Goal: Register for event/course

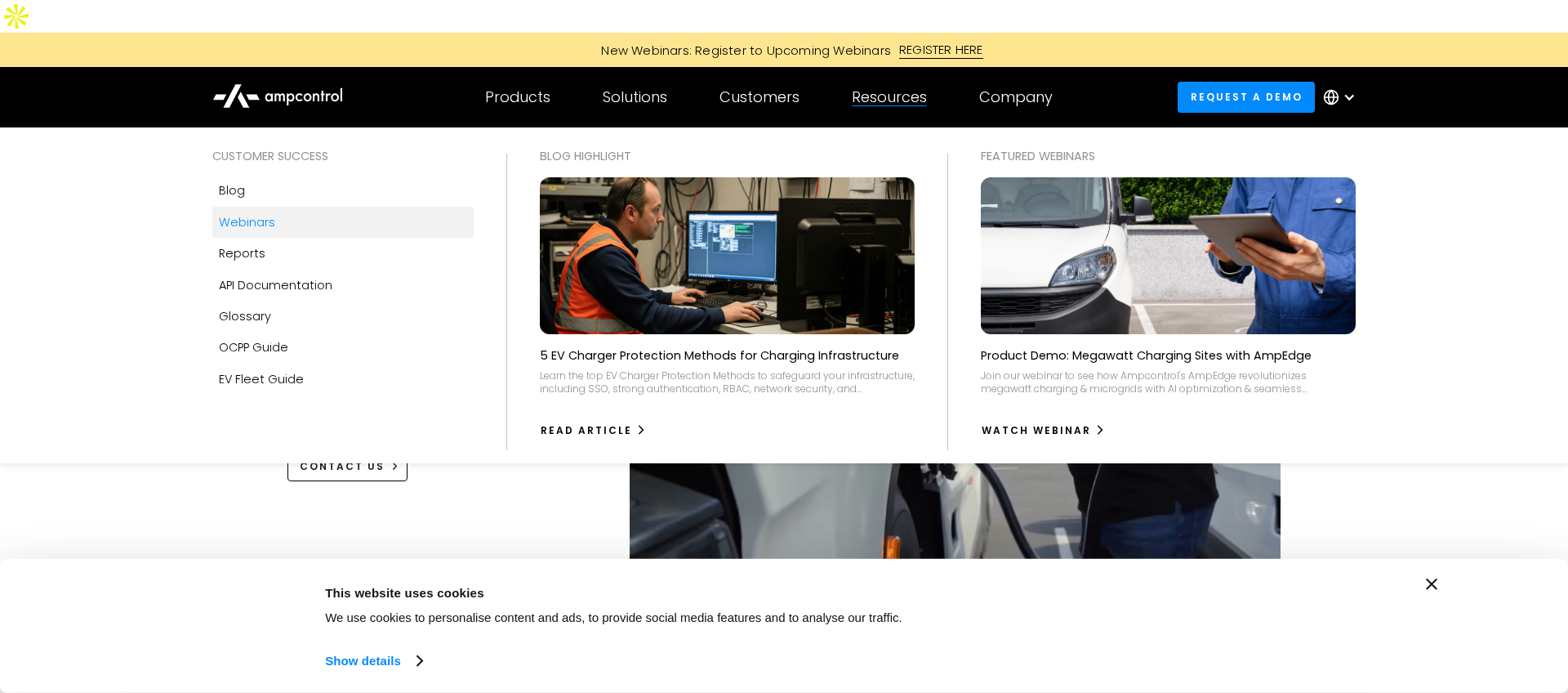
click at [259, 213] on div "Webinars" at bounding box center [246, 221] width 56 height 18
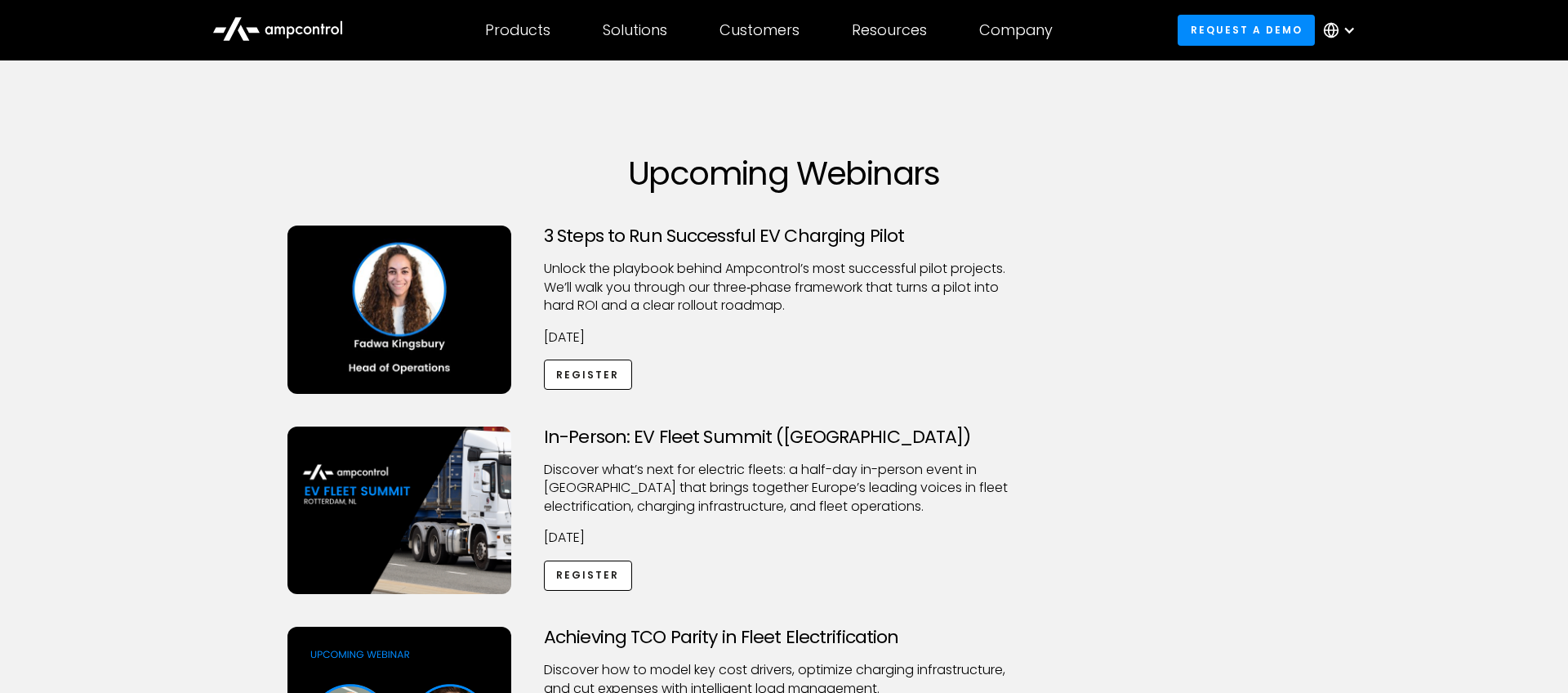
scroll to position [52, 0]
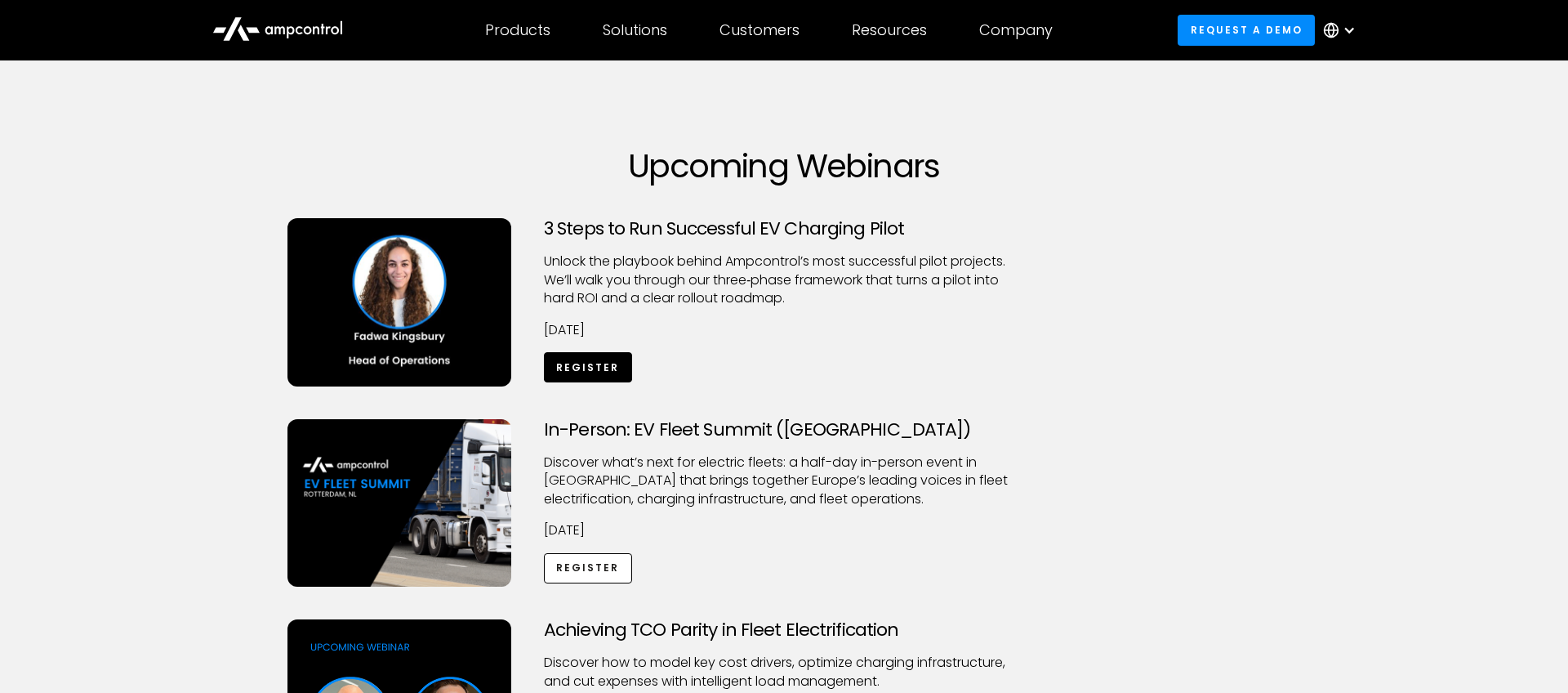
click at [610, 352] on link "Register" at bounding box center [587, 367] width 88 height 31
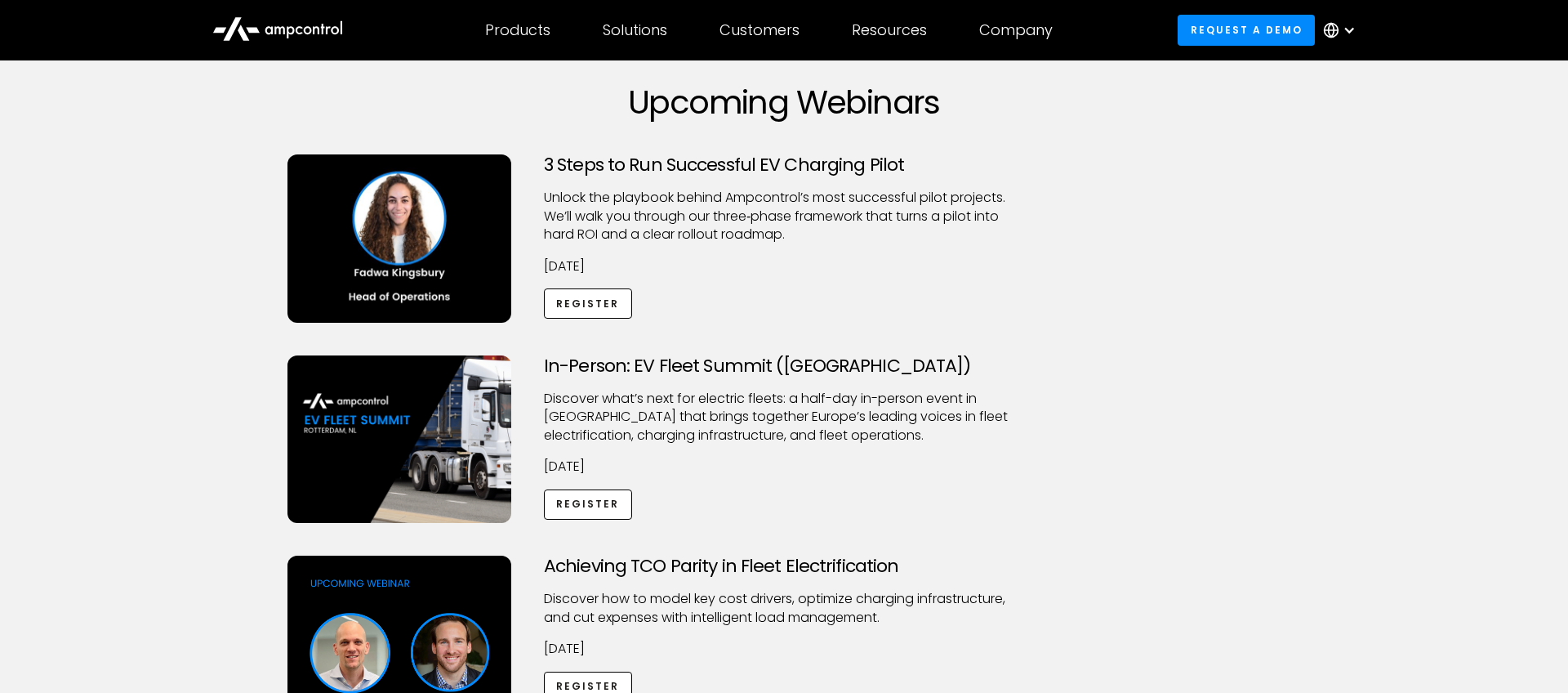
scroll to position [112, 0]
